Goal: Task Accomplishment & Management: Complete application form

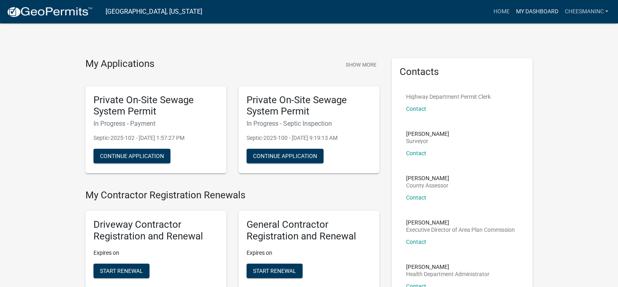
click at [528, 13] on link "My Dashboard" at bounding box center [536, 11] width 49 height 15
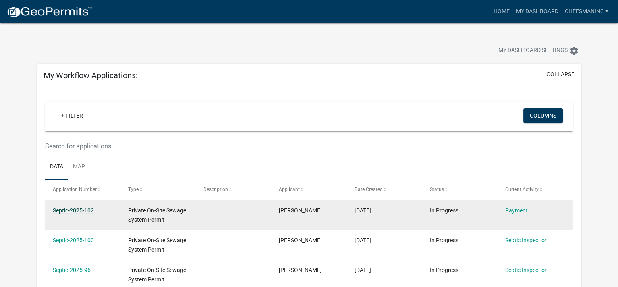
click at [80, 209] on link "Septic-2025-102" at bounding box center [73, 210] width 41 height 6
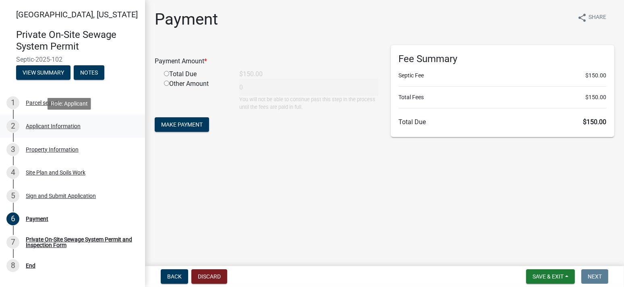
click at [57, 126] on div "Applicant Information" at bounding box center [53, 126] width 55 height 6
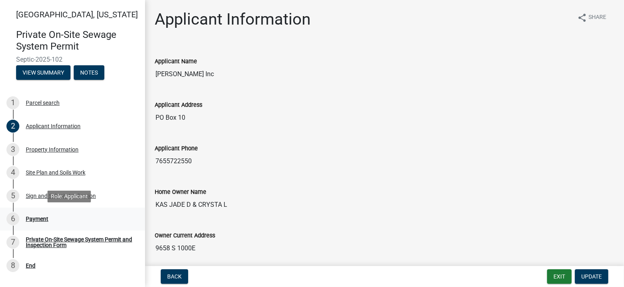
click at [41, 216] on div "Payment" at bounding box center [37, 219] width 23 height 6
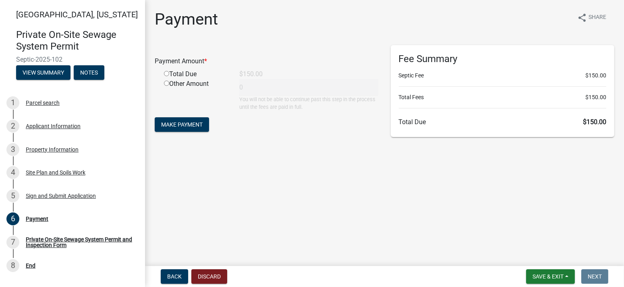
click at [168, 74] on input "radio" at bounding box center [166, 73] width 5 height 5
radio input "true"
type input "150"
click at [181, 124] on span "Make Payment" at bounding box center [181, 124] width 41 height 6
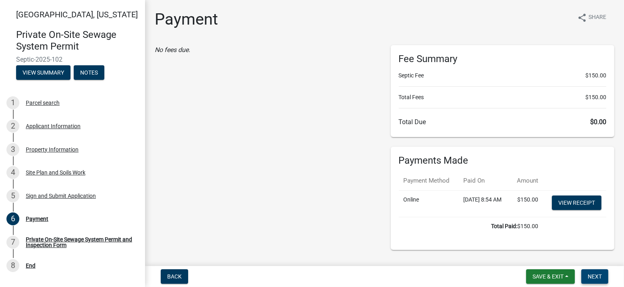
click at [598, 277] on span "Next" at bounding box center [595, 276] width 14 height 6
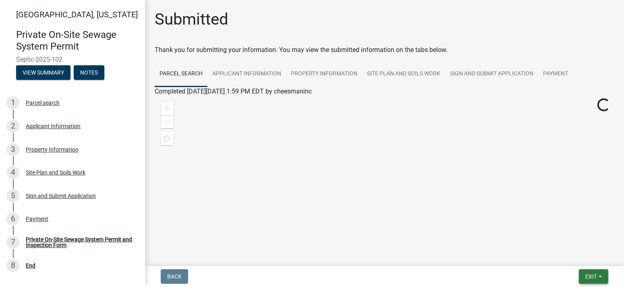
click at [599, 274] on button "Exit" at bounding box center [593, 276] width 29 height 15
click at [576, 254] on button "Save & Exit" at bounding box center [575, 255] width 64 height 19
